Goal: Understand process/instructions

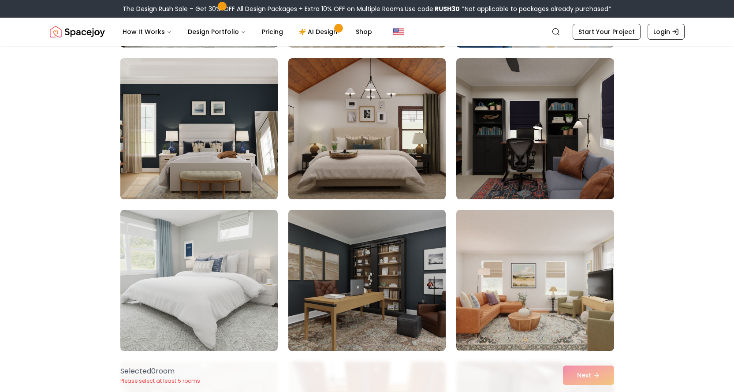
click at [202, 135] on img at bounding box center [198, 129] width 165 height 148
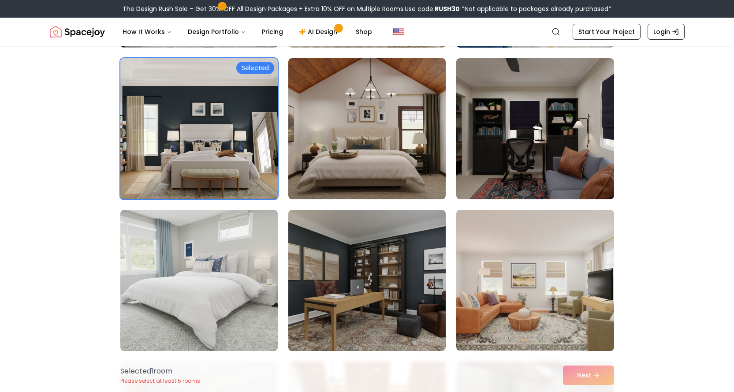
click at [584, 379] on div "Selected 1 room Please select at least 5 rooms Next" at bounding box center [367, 375] width 508 height 34
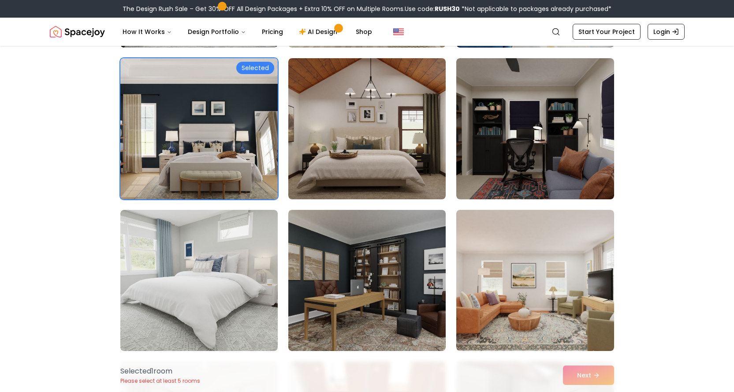
click at [253, 65] on div "Selected" at bounding box center [255, 68] width 38 height 12
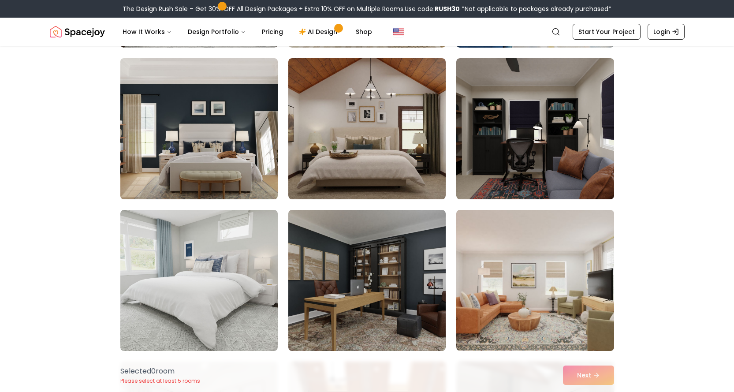
click at [237, 114] on img at bounding box center [198, 129] width 165 height 148
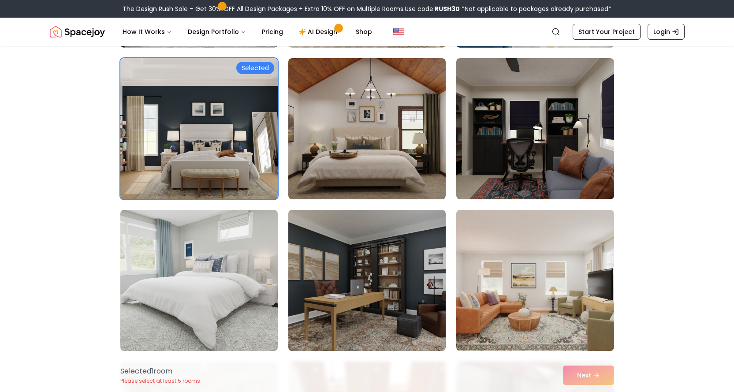
click at [599, 383] on div "Selected 1 room Please select at least 5 rooms Next" at bounding box center [367, 375] width 508 height 34
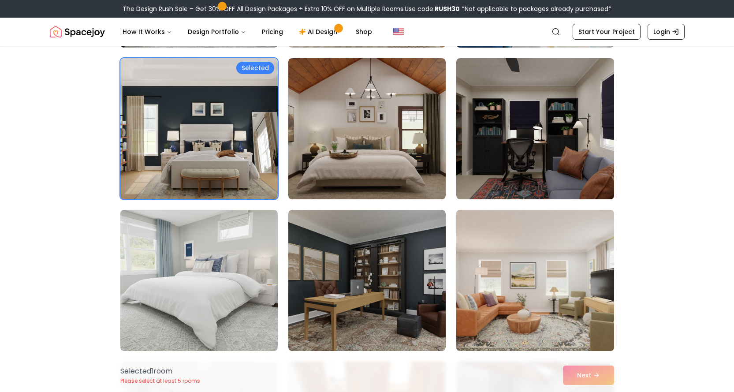
drag, startPoint x: 598, startPoint y: 383, endPoint x: 573, endPoint y: 336, distance: 53.7
click at [597, 382] on div "Selected 1 room Please select at least 5 rooms Next" at bounding box center [367, 375] width 508 height 34
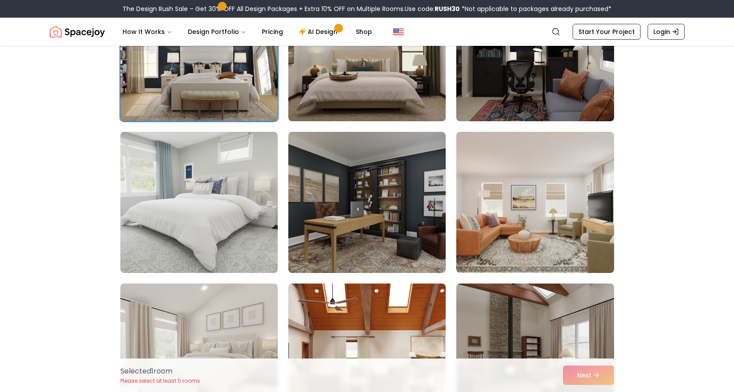
scroll to position [2557, 0]
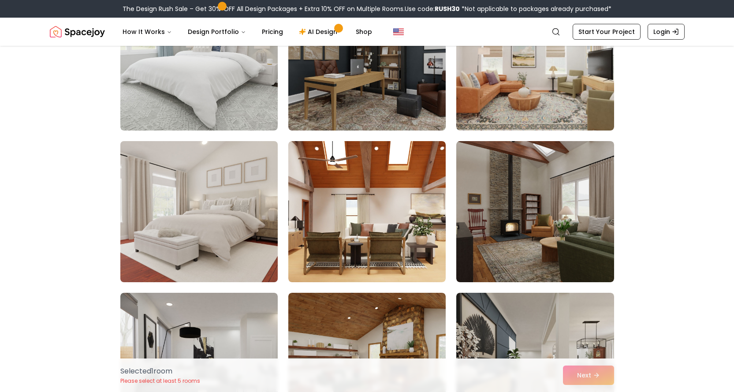
click at [175, 232] on img at bounding box center [198, 212] width 165 height 148
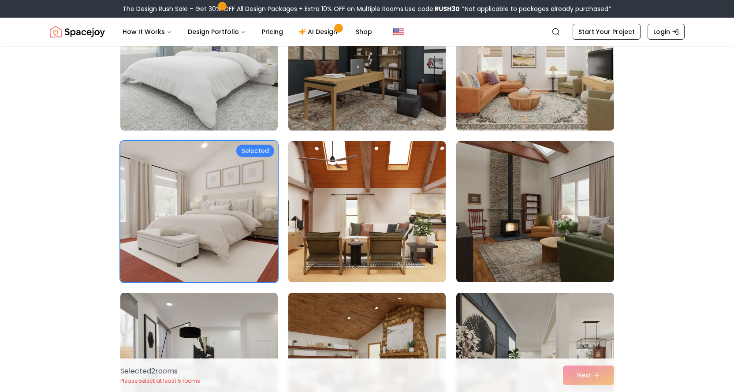
drag, startPoint x: 602, startPoint y: 380, endPoint x: 371, endPoint y: 333, distance: 236.1
click at [601, 379] on div "Selected 2 room s Please select at least 5 rooms Next" at bounding box center [367, 375] width 508 height 34
click at [212, 92] on img at bounding box center [198, 60] width 165 height 148
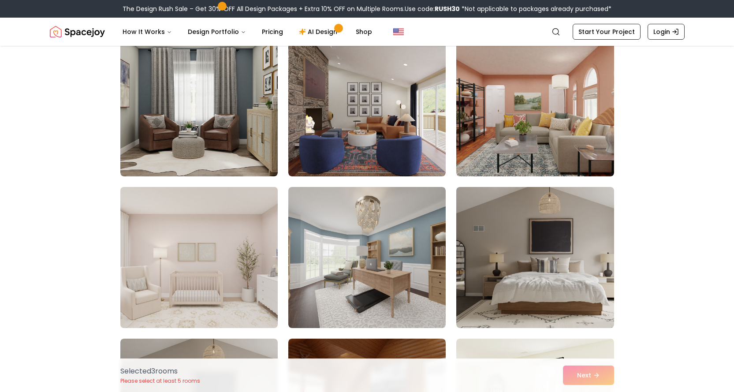
scroll to position [2998, 0]
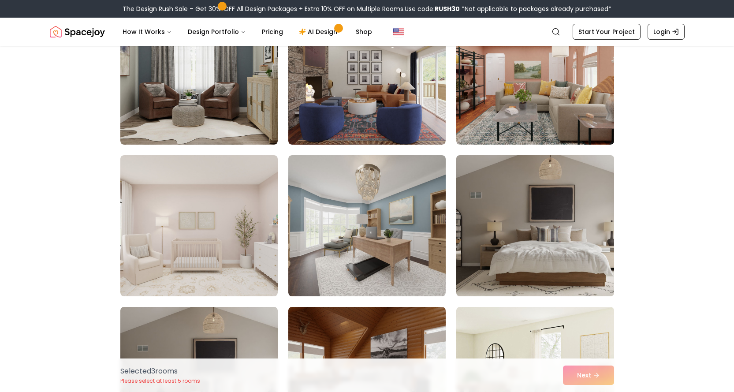
click at [519, 218] on img at bounding box center [534, 226] width 165 height 148
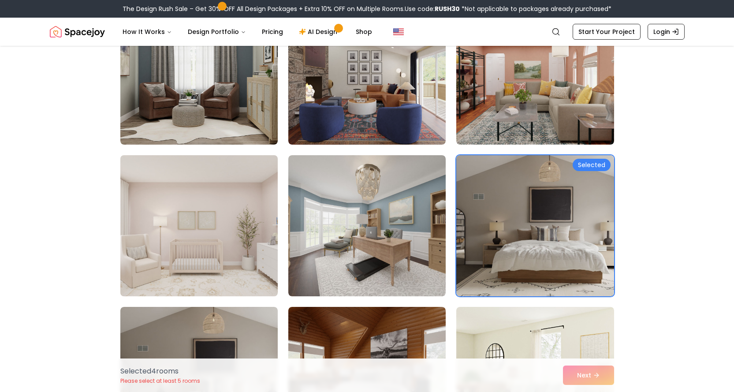
scroll to position [3175, 0]
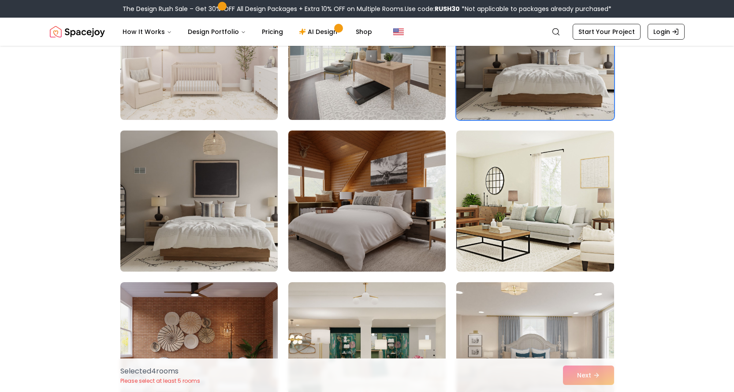
drag, startPoint x: 218, startPoint y: 213, endPoint x: 292, endPoint y: 237, distance: 77.8
click at [218, 213] on img at bounding box center [198, 201] width 165 height 148
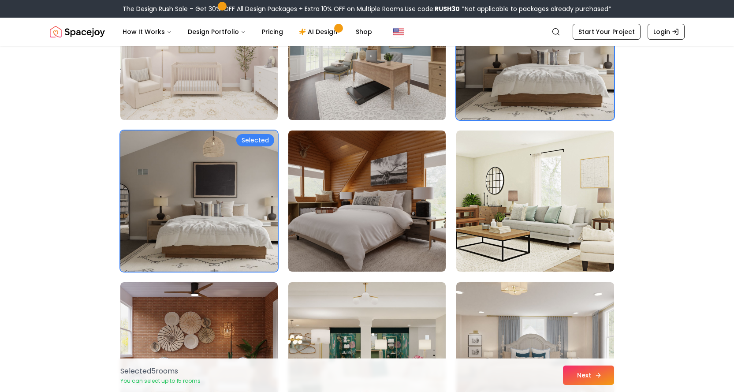
click at [610, 373] on button "Next" at bounding box center [588, 375] width 51 height 19
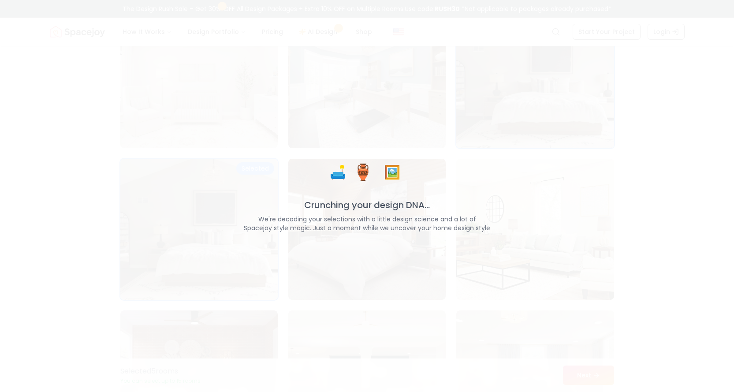
scroll to position [3203, 0]
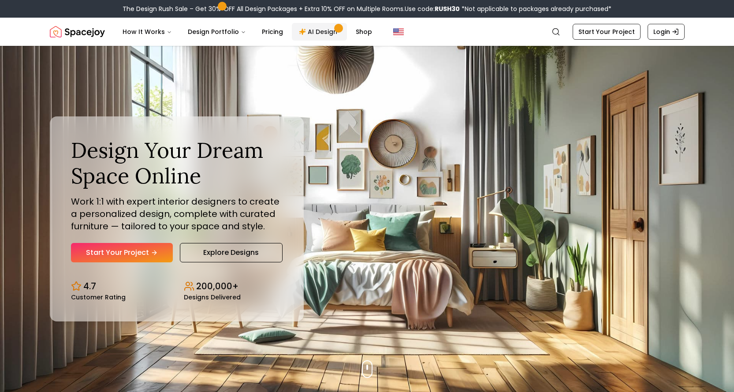
click at [326, 31] on link "AI Design" at bounding box center [319, 32] width 55 height 18
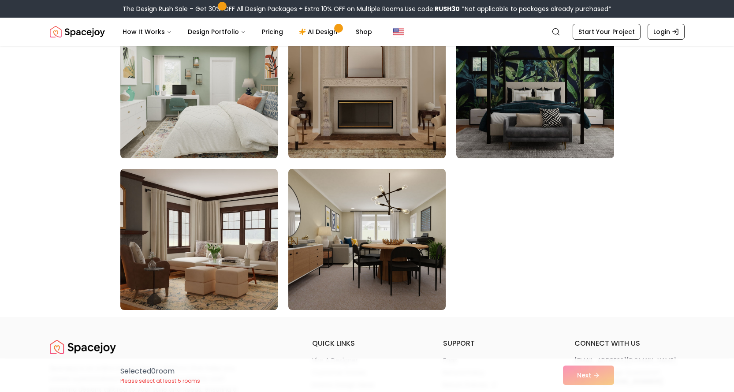
scroll to position [926, 0]
